Goal: Transaction & Acquisition: Purchase product/service

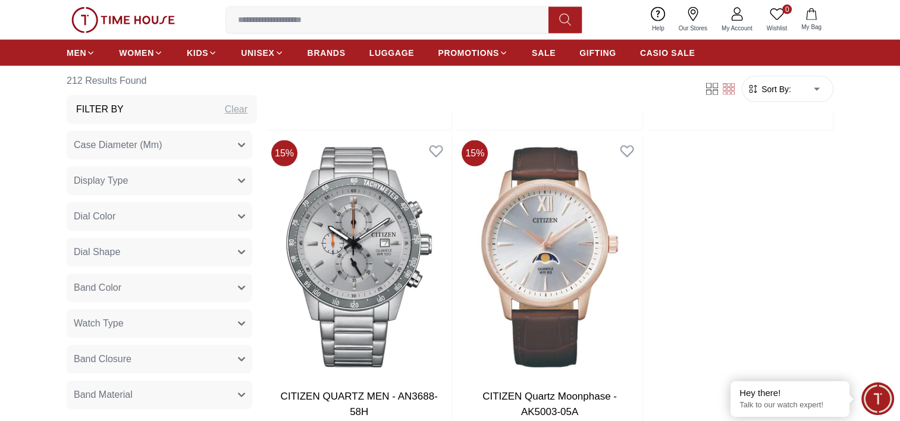
scroll to position [2543, 0]
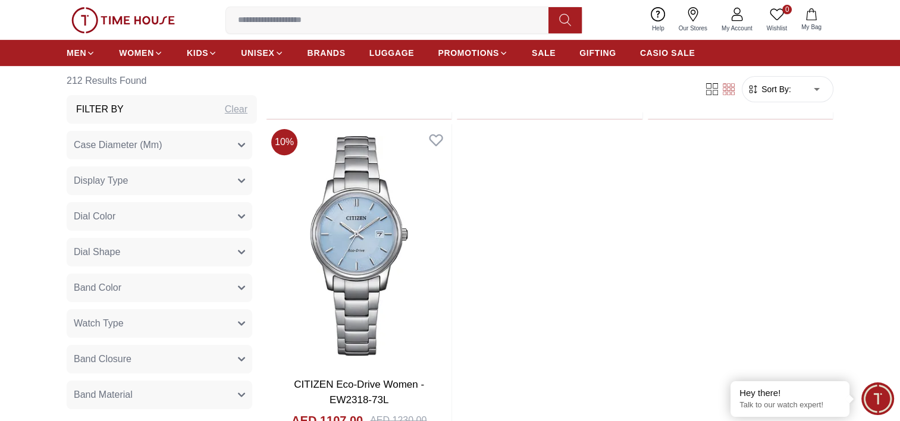
scroll to position [4926, 0]
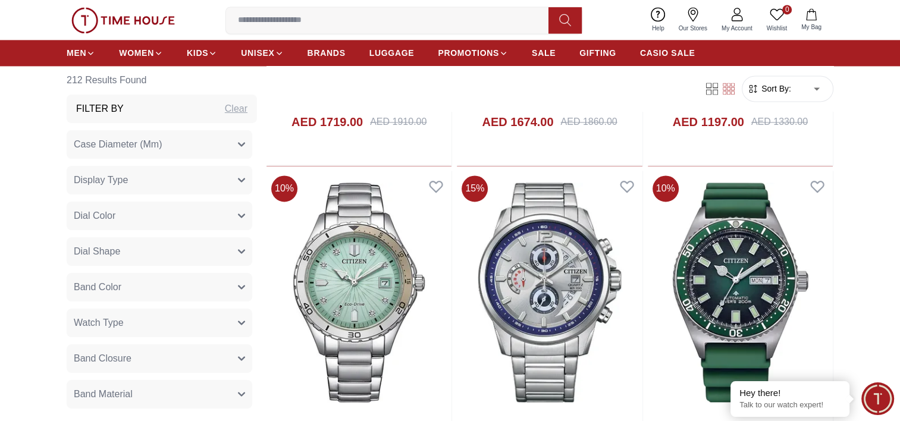
scroll to position [6267, 0]
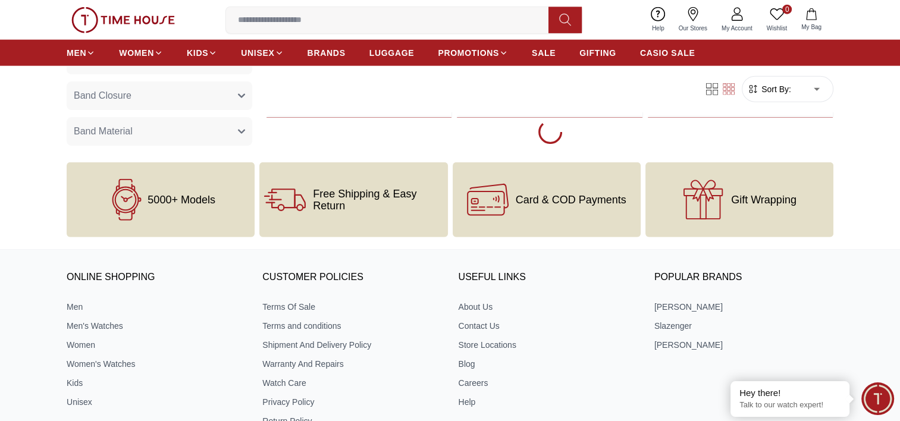
scroll to position [7511, 0]
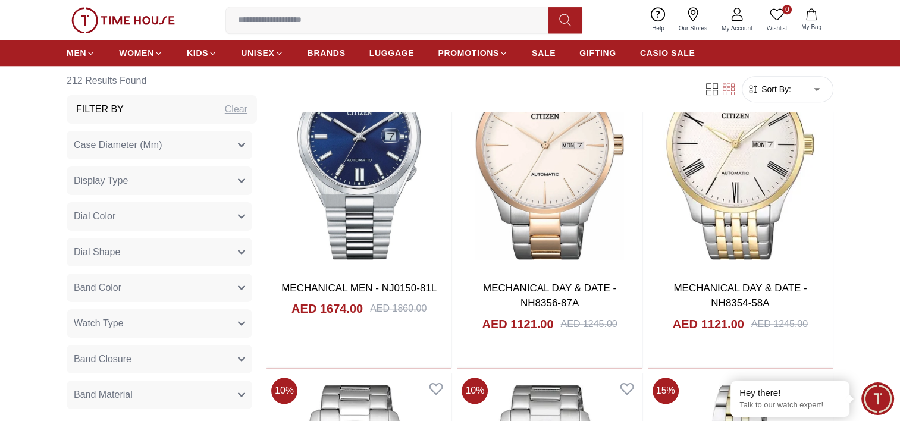
scroll to position [10202, 0]
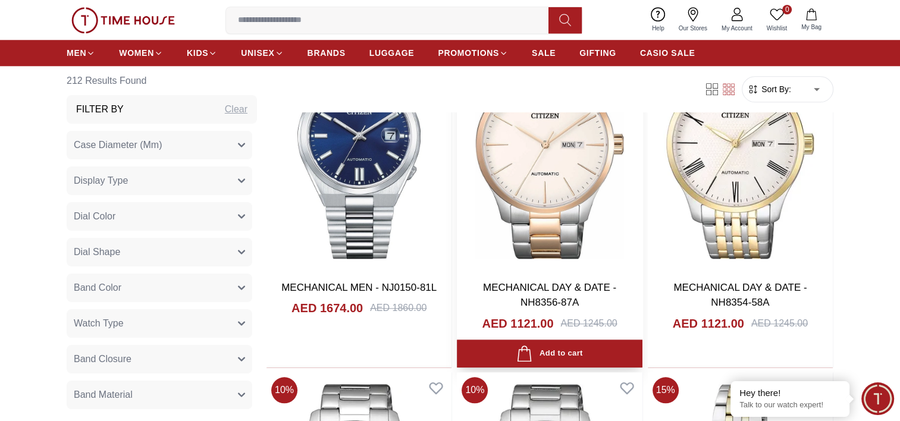
click at [545, 164] on img at bounding box center [549, 148] width 185 height 243
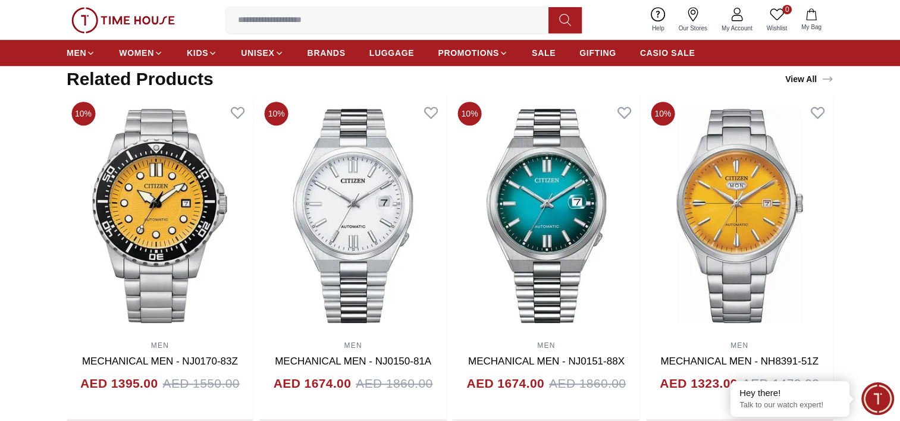
scroll to position [692, 0]
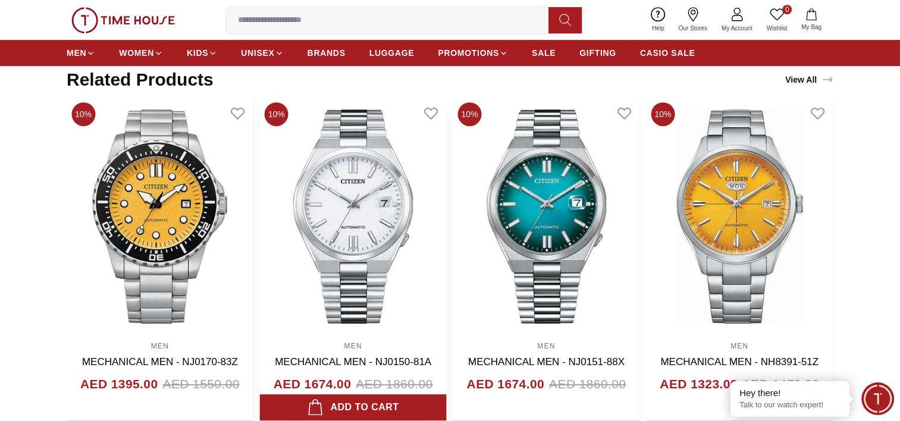
click at [342, 203] on img at bounding box center [353, 217] width 187 height 238
